Goal: Task Accomplishment & Management: Manage account settings

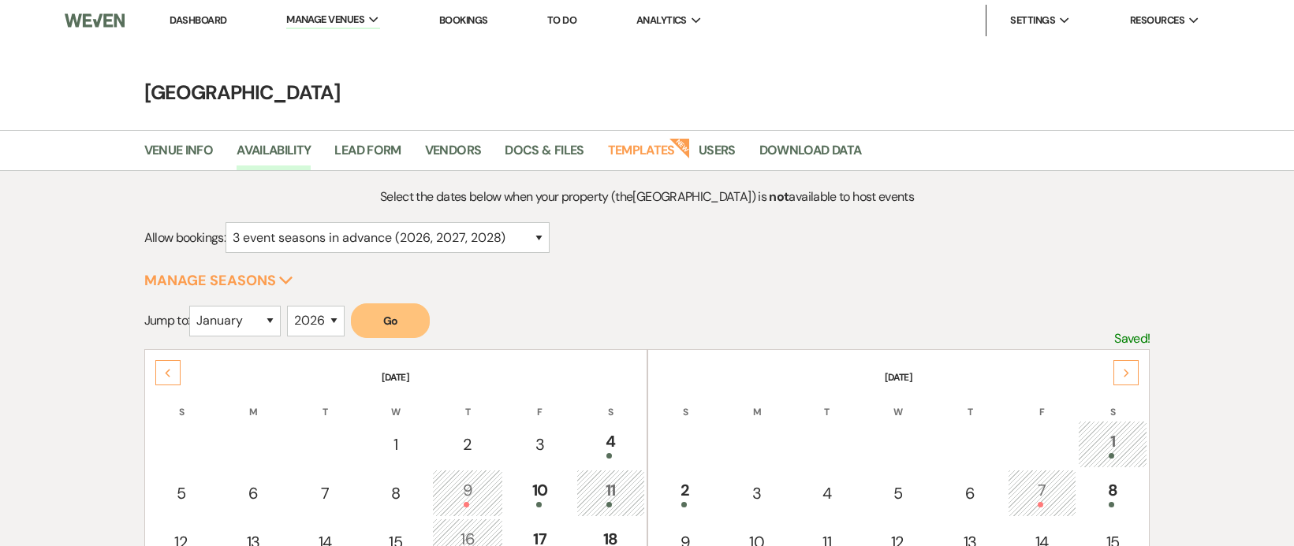
select select "3"
select select "2026"
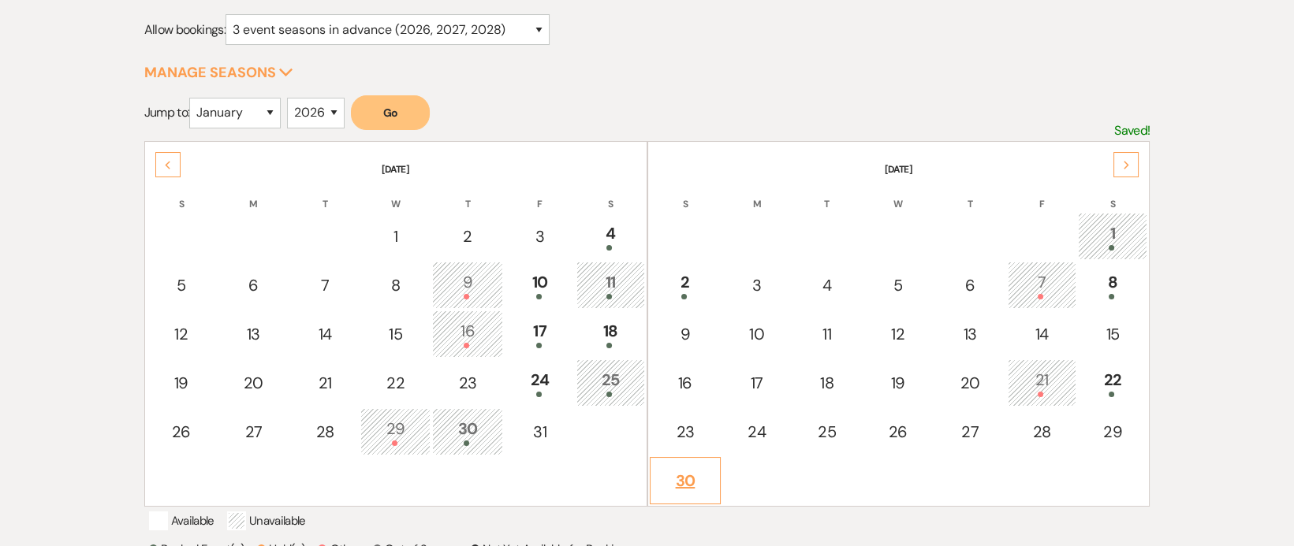
scroll to position [201, 0]
